Goal: Information Seeking & Learning: Find contact information

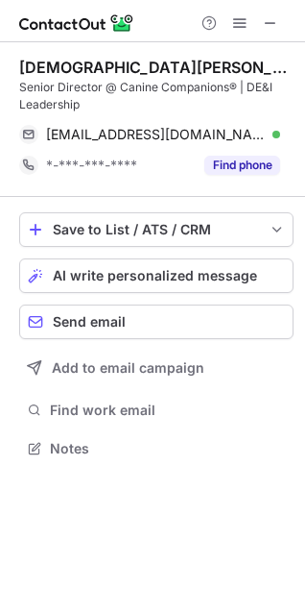
scroll to position [435, 305]
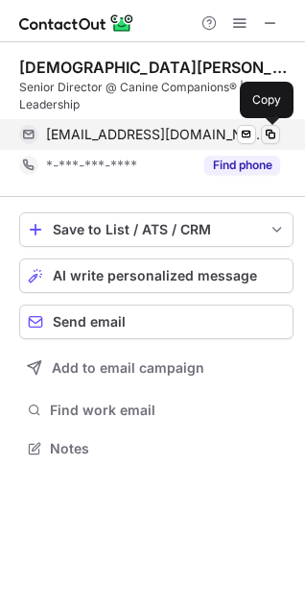
click at [268, 130] on span at bounding box center [270, 134] width 15 height 15
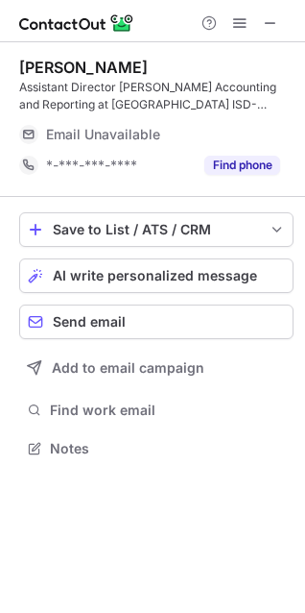
scroll to position [435, 305]
click at [271, 30] on span at bounding box center [270, 22] width 15 height 15
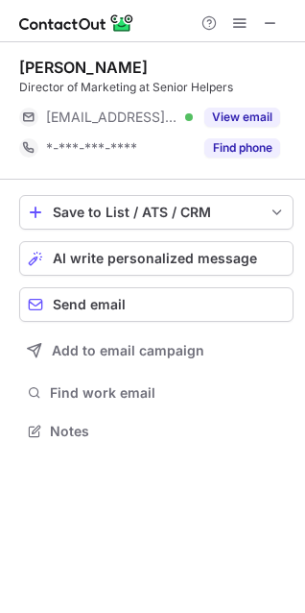
scroll to position [418, 305]
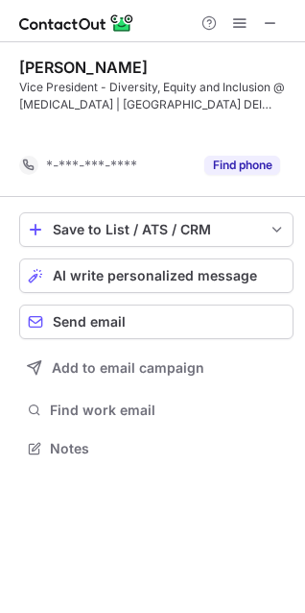
scroll to position [404, 305]
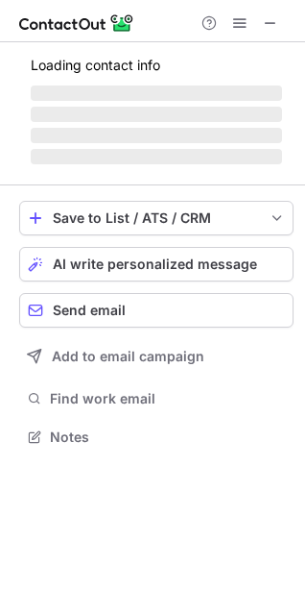
scroll to position [527, 305]
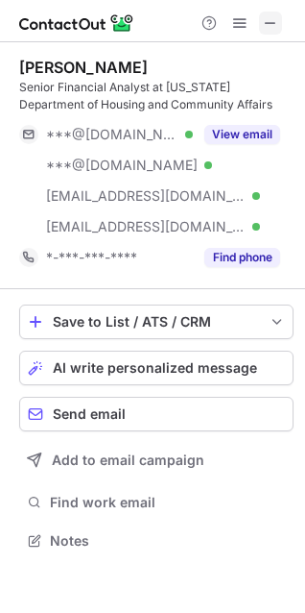
click at [266, 30] on span at bounding box center [270, 22] width 15 height 15
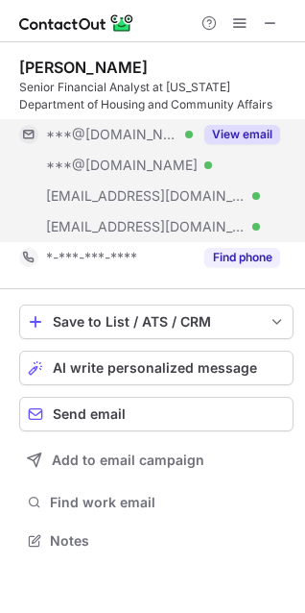
click at [240, 134] on button "View email" at bounding box center [243, 134] width 76 height 19
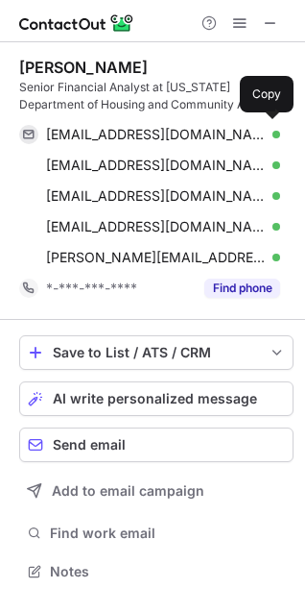
scroll to position [558, 305]
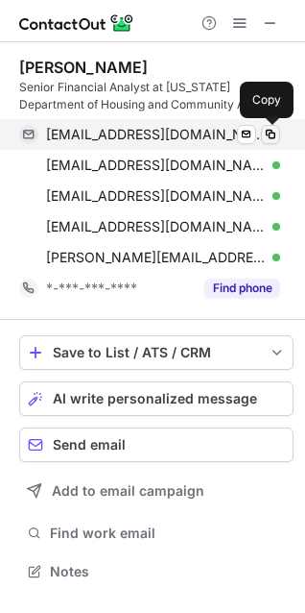
click at [266, 131] on span at bounding box center [270, 134] width 15 height 15
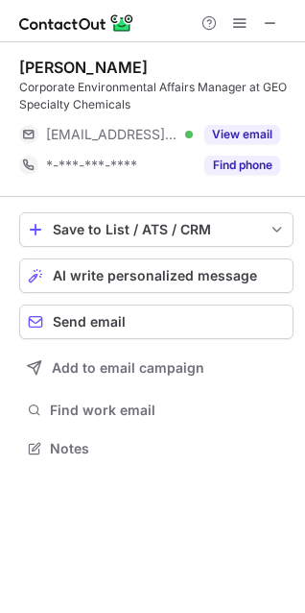
scroll to position [435, 305]
click at [274, 29] on span at bounding box center [270, 22] width 15 height 15
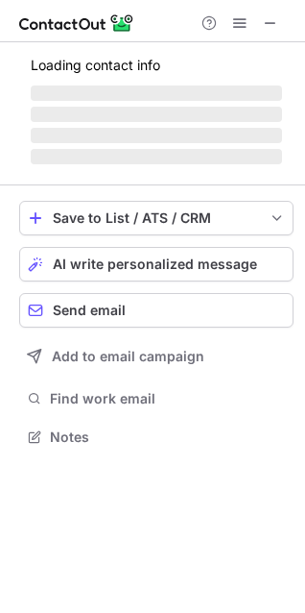
scroll to position [466, 305]
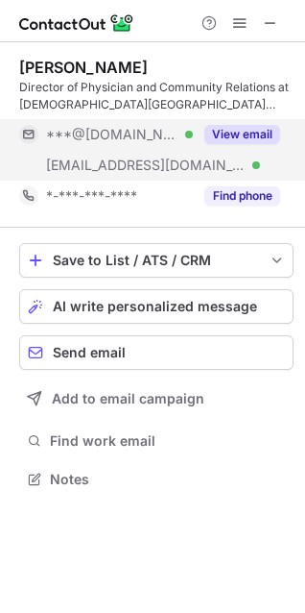
click at [255, 134] on button "View email" at bounding box center [243, 134] width 76 height 19
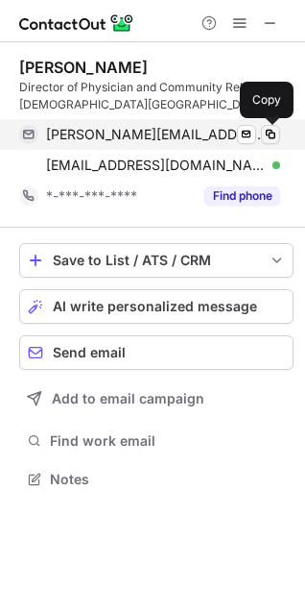
click at [273, 133] on span at bounding box center [270, 134] width 15 height 15
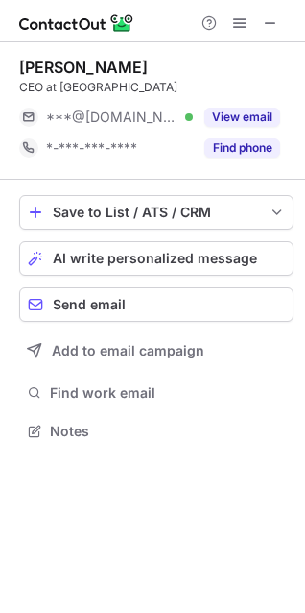
scroll to position [418, 305]
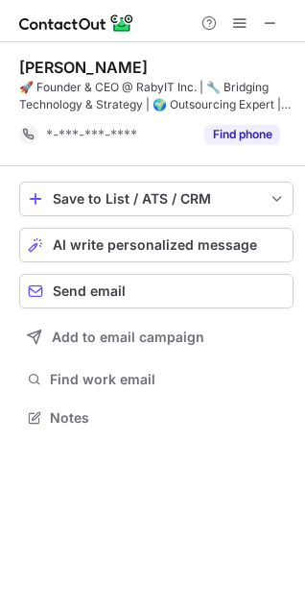
scroll to position [404, 305]
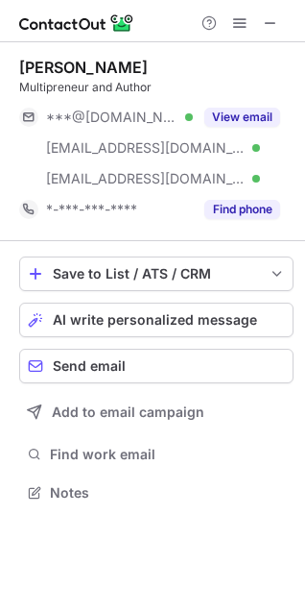
scroll to position [479, 305]
click at [271, 30] on span at bounding box center [270, 22] width 15 height 15
